Goal: Task Accomplishment & Management: Use online tool/utility

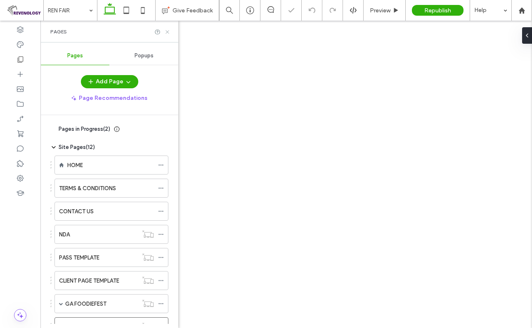
click at [166, 30] on icon at bounding box center [167, 32] width 6 height 6
click at [394, 8] on use at bounding box center [396, 10] width 4 height 5
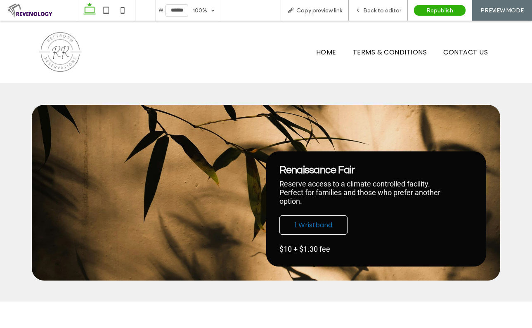
click at [296, 222] on span "1 Wristband" at bounding box center [314, 225] width 38 height 10
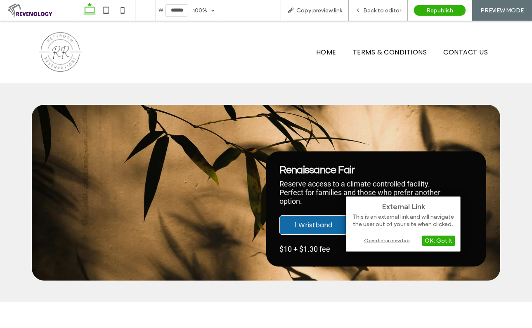
click at [388, 239] on div "Open link in new tab" at bounding box center [402, 240] width 103 height 9
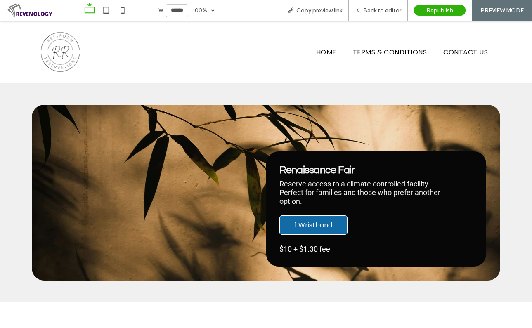
click at [317, 50] on span "HOME" at bounding box center [326, 52] width 20 height 14
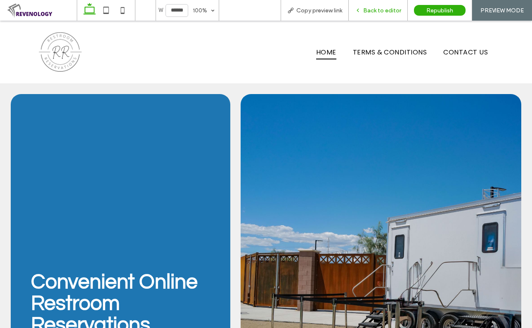
click at [374, 8] on span "Back to editor" at bounding box center [382, 10] width 38 height 7
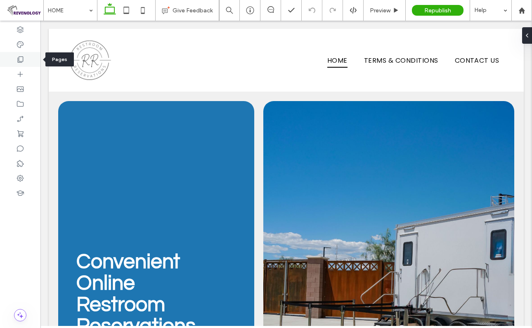
click at [20, 57] on use at bounding box center [21, 60] width 6 height 6
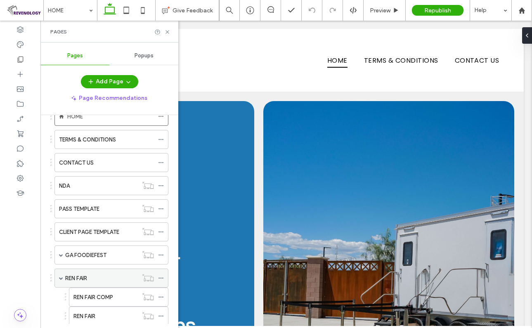
scroll to position [90, 0]
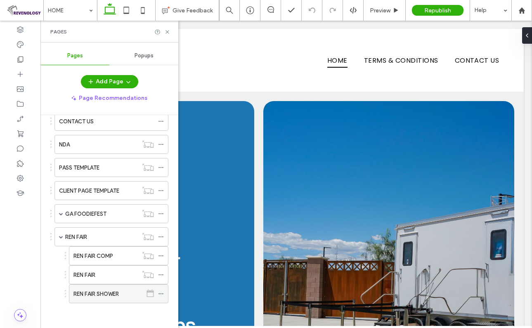
click at [124, 295] on div "REN FAIR SHOWER" at bounding box center [107, 294] width 69 height 9
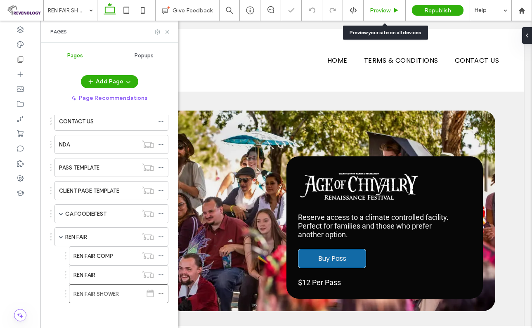
drag, startPoint x: 383, startPoint y: 8, endPoint x: 344, endPoint y: 36, distance: 47.5
click at [383, 8] on span "Preview" at bounding box center [380, 10] width 21 height 7
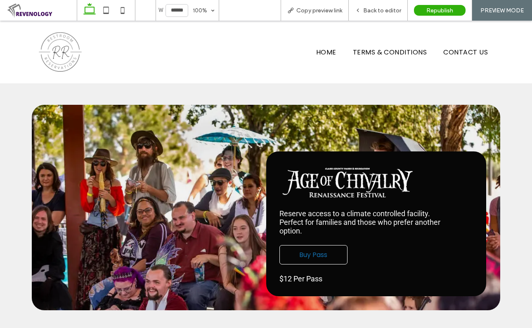
click at [307, 257] on span "Buy Pass" at bounding box center [313, 255] width 28 height 10
click at [311, 255] on span "Buy Pass" at bounding box center [313, 255] width 28 height 10
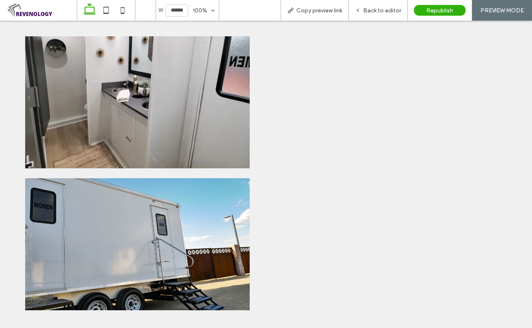
scroll to position [332, 0]
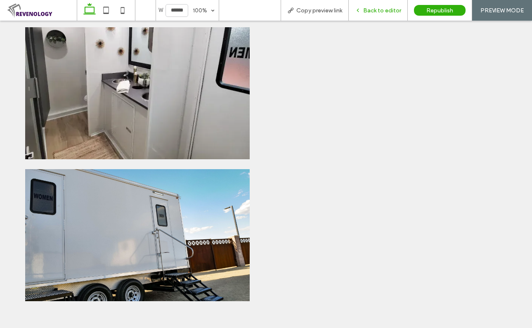
click at [395, 13] on span "Back to editor" at bounding box center [382, 10] width 38 height 7
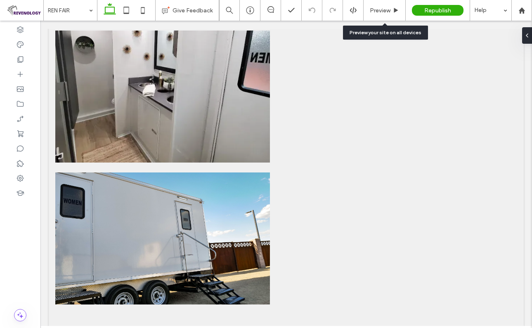
scroll to position [325, 0]
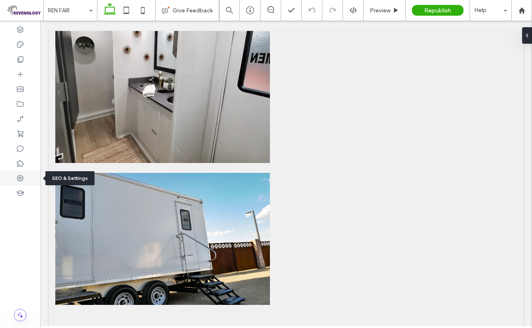
click at [20, 176] on icon at bounding box center [20, 178] width 8 height 8
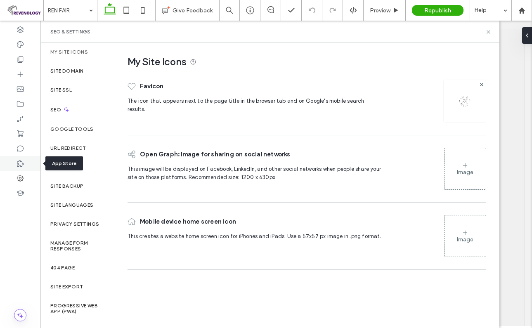
click at [21, 162] on use at bounding box center [20, 163] width 7 height 7
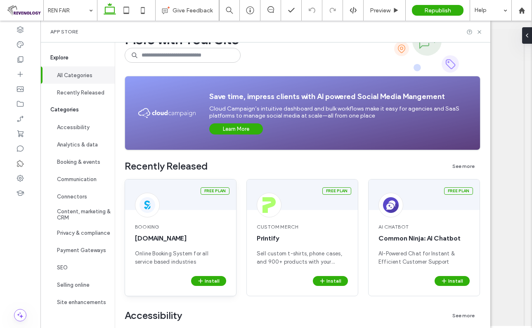
scroll to position [0, 0]
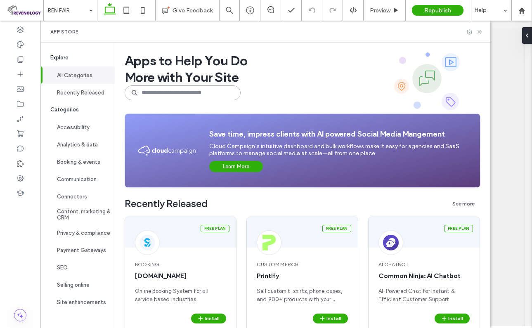
click at [218, 98] on input at bounding box center [183, 92] width 116 height 15
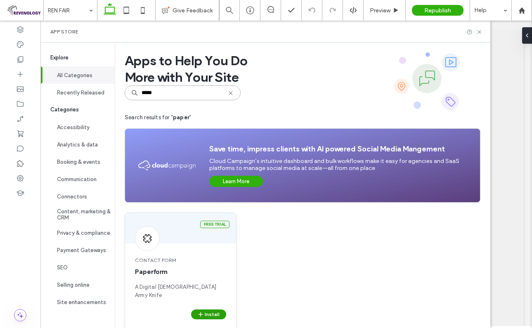
type input "*****"
click at [198, 311] on icon "button" at bounding box center [200, 314] width 7 height 7
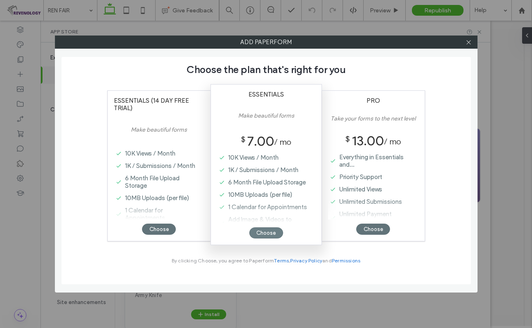
click at [264, 235] on div "Choose" at bounding box center [266, 232] width 34 height 11
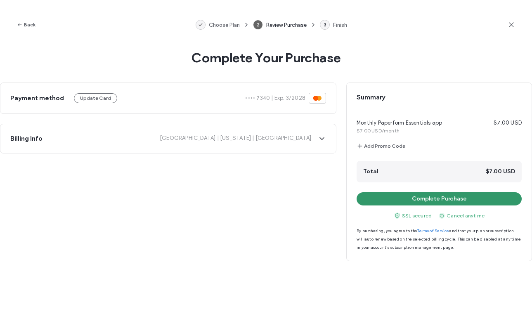
click at [445, 200] on button "Complete Purchase" at bounding box center [438, 198] width 165 height 13
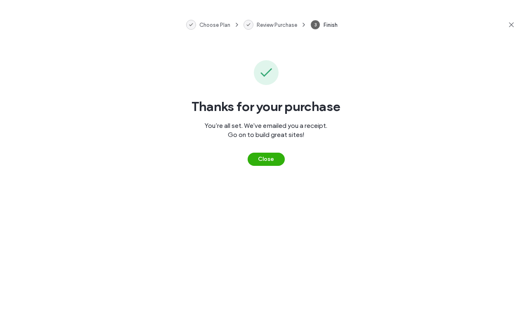
click at [260, 157] on button "Close" at bounding box center [266, 159] width 37 height 13
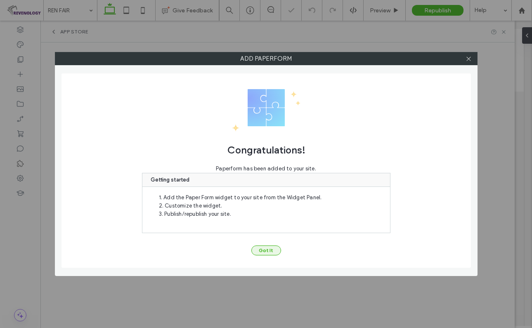
click at [265, 250] on button "Got It" at bounding box center [266, 250] width 30 height 10
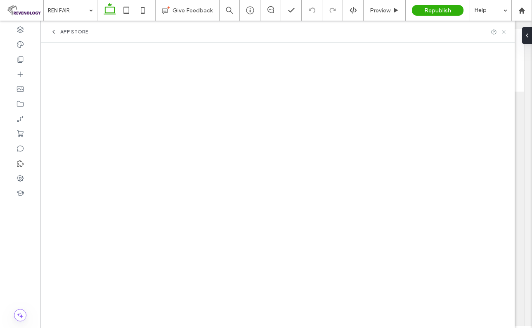
click at [502, 31] on use at bounding box center [503, 31] width 3 height 3
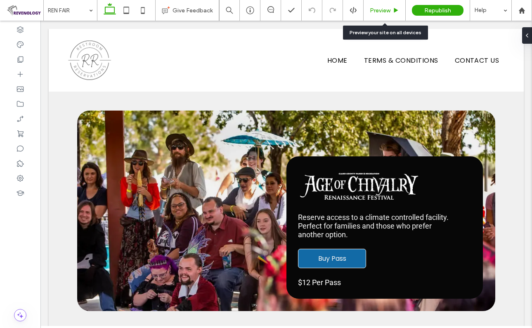
click at [375, 7] on span "Preview" at bounding box center [380, 10] width 21 height 7
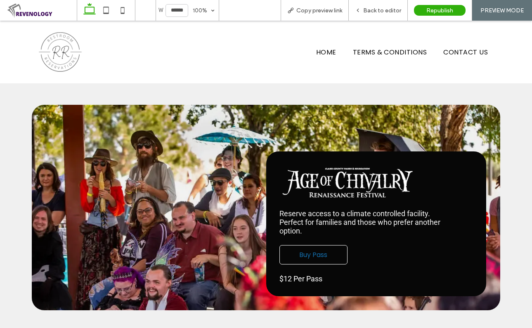
click at [312, 258] on span "Buy Pass" at bounding box center [313, 255] width 28 height 10
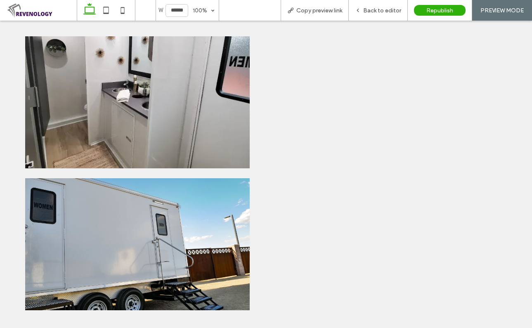
scroll to position [332, 0]
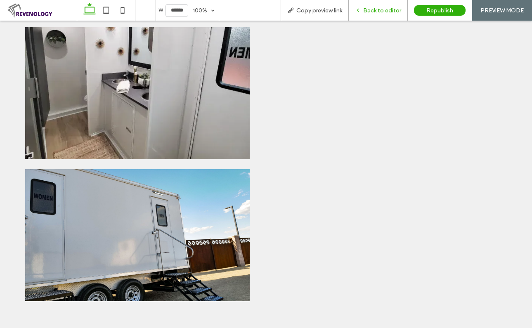
click at [370, 11] on span "Back to editor" at bounding box center [382, 10] width 38 height 7
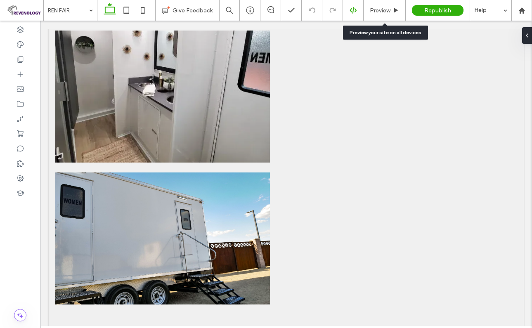
scroll to position [325, 0]
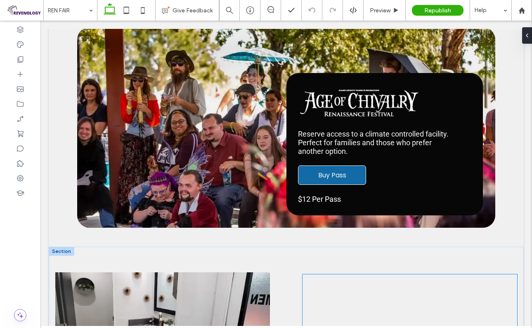
scroll to position [83, 0]
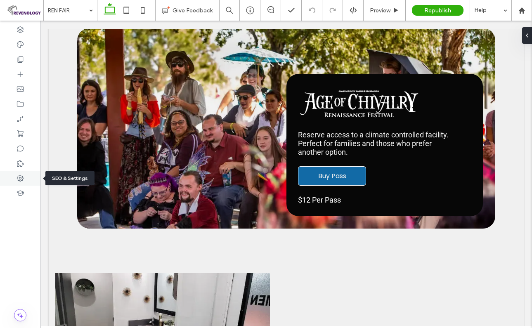
click at [24, 175] on icon at bounding box center [20, 178] width 8 height 8
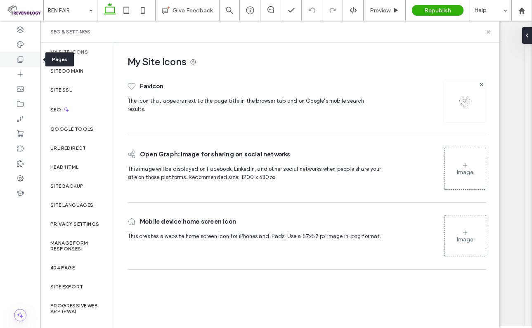
click at [21, 59] on icon at bounding box center [20, 59] width 8 height 8
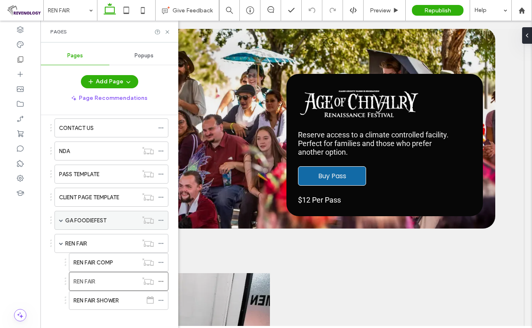
scroll to position [90, 0]
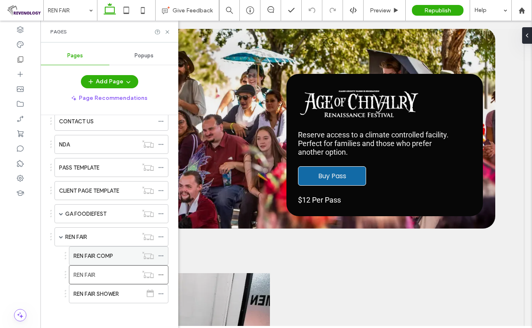
click at [116, 252] on div "REN FAIR COMP" at bounding box center [105, 256] width 64 height 9
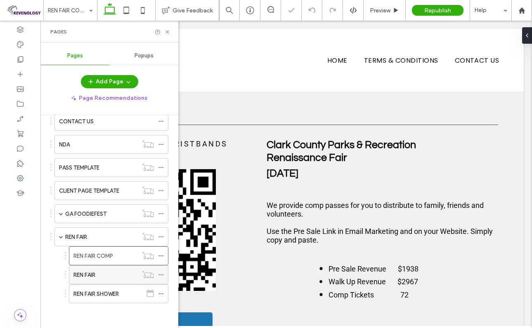
click at [116, 273] on div "REN FAIR" at bounding box center [105, 275] width 64 height 9
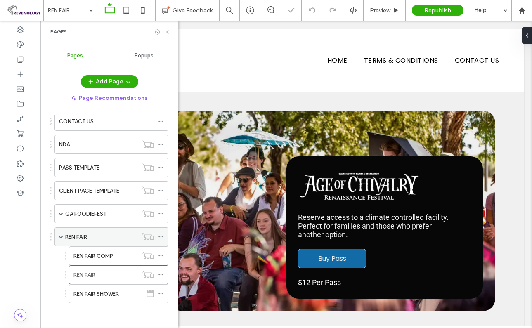
click at [113, 236] on div "REN FAIR" at bounding box center [101, 237] width 73 height 9
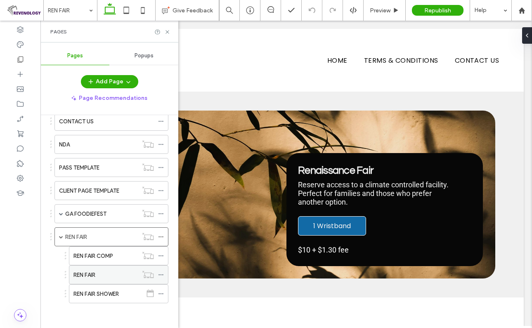
click at [99, 272] on div "REN FAIR" at bounding box center [105, 275] width 64 height 9
